Goal: Task Accomplishment & Management: Manage account settings

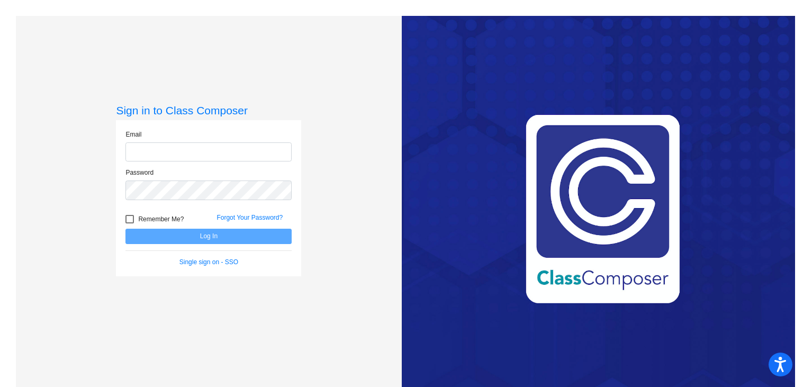
click at [227, 145] on input "email" at bounding box center [208, 152] width 166 height 20
click at [208, 258] on form "Email Password Remember Me? Forgot Your Password? Log In Single sign on - SSO" at bounding box center [208, 198] width 166 height 137
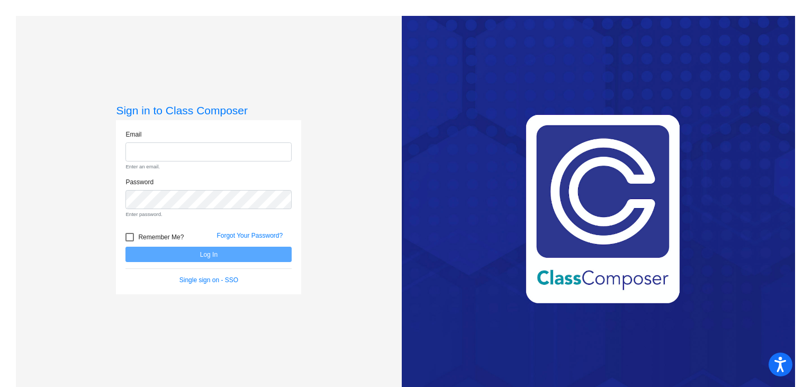
click at [237, 279] on div "Single sign on - SSO" at bounding box center [209, 280] width 182 height 10
click at [226, 282] on link "Single sign on - SSO" at bounding box center [208, 279] width 59 height 7
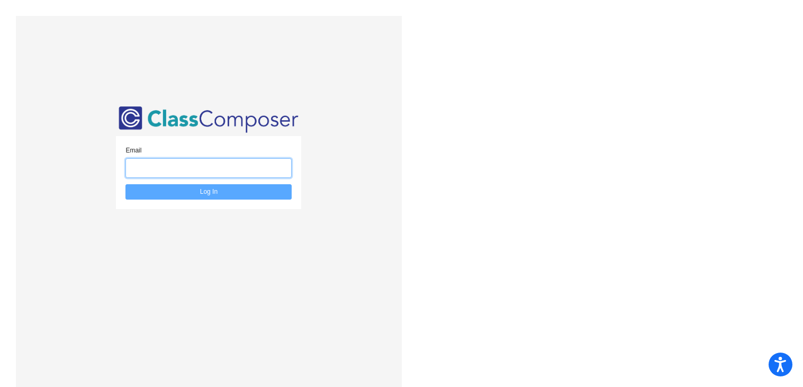
click at [187, 168] on input "email" at bounding box center [208, 168] width 166 height 20
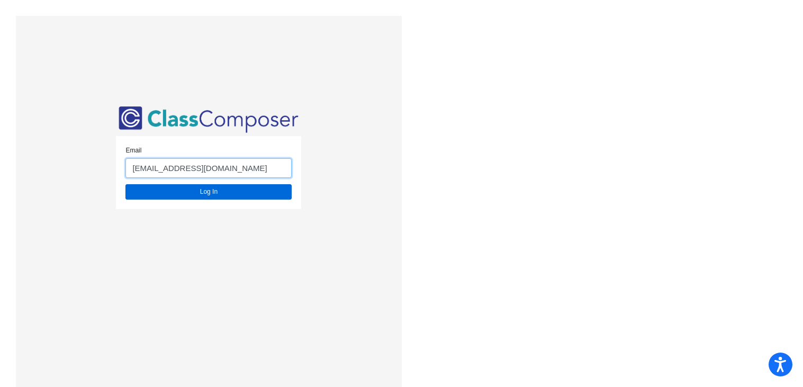
type input "[EMAIL_ADDRESS][DOMAIN_NAME]"
click at [213, 194] on button "Log In" at bounding box center [208, 191] width 166 height 15
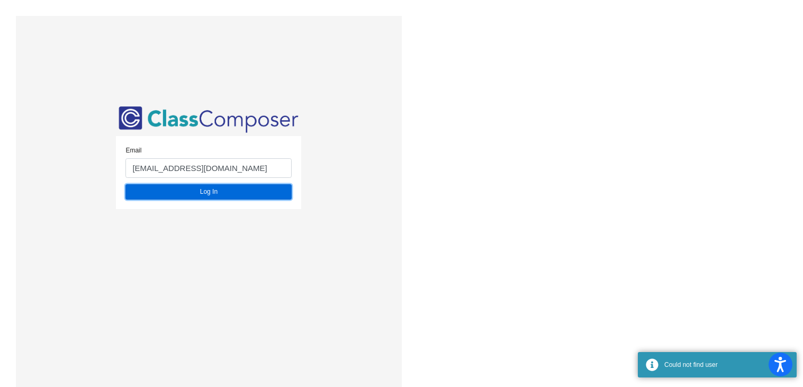
click at [204, 193] on button "Log In" at bounding box center [208, 191] width 166 height 15
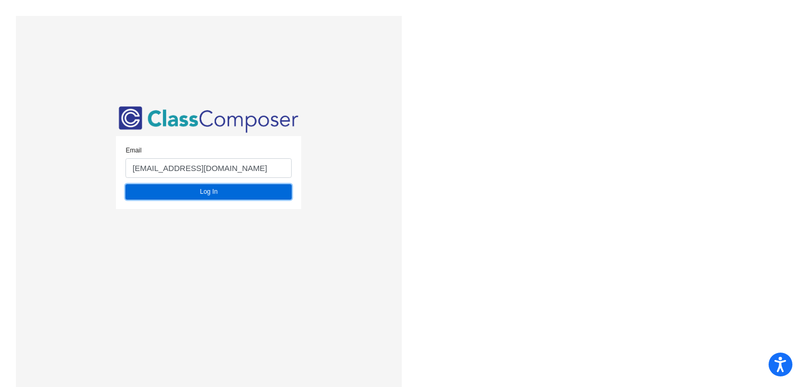
click at [204, 195] on button "Log In" at bounding box center [208, 191] width 166 height 15
click at [246, 191] on button "Log In" at bounding box center [208, 191] width 166 height 15
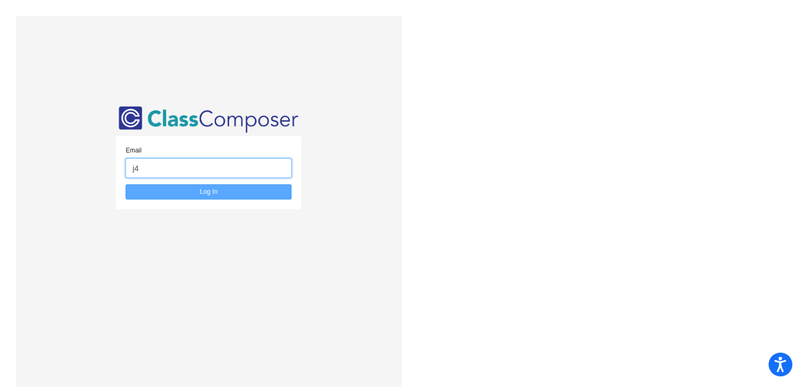
type input "[EMAIL_ADDRESS][DOMAIN_NAME]"
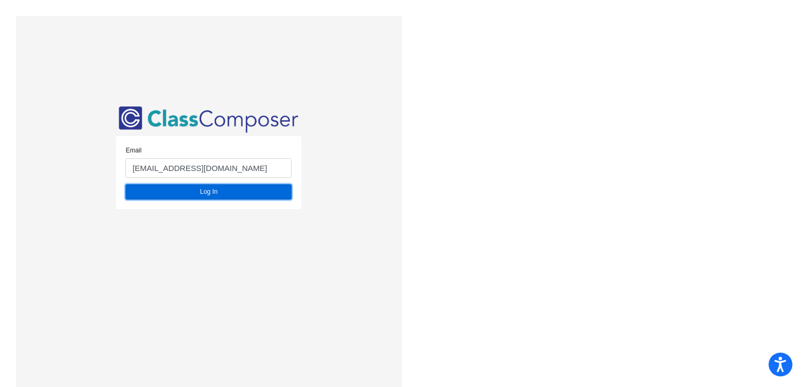
click at [256, 193] on button "Log In" at bounding box center [208, 191] width 166 height 15
